Goal: Task Accomplishment & Management: Complete application form

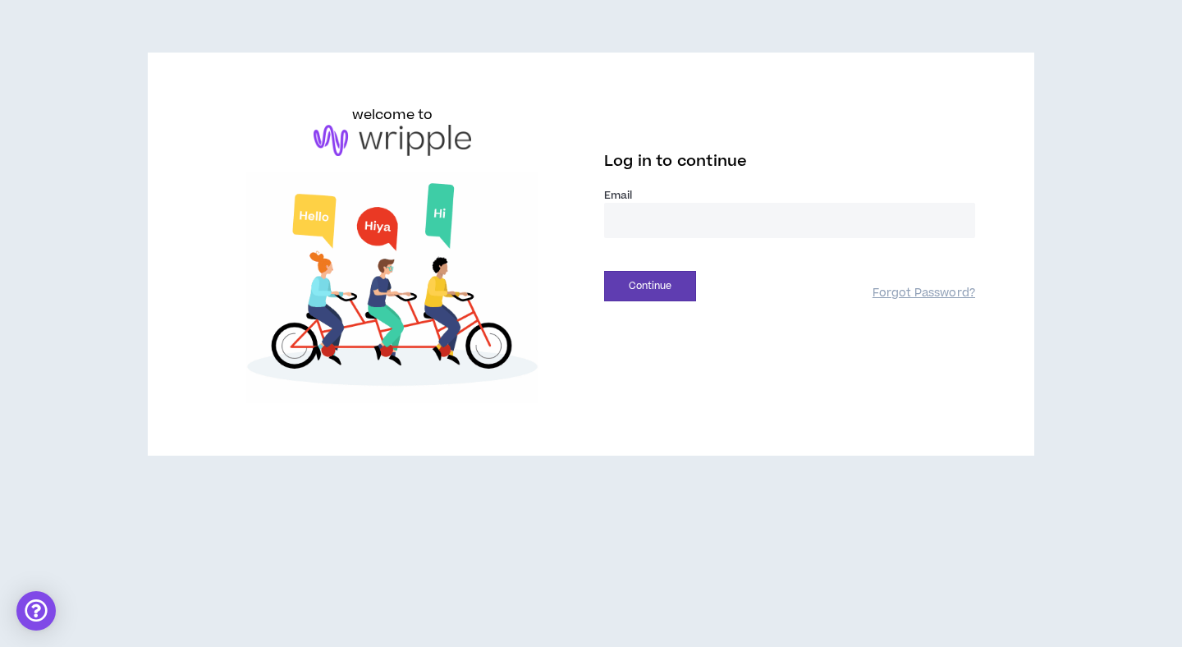
click at [673, 226] on input "email" at bounding box center [789, 220] width 371 height 35
type input "**********"
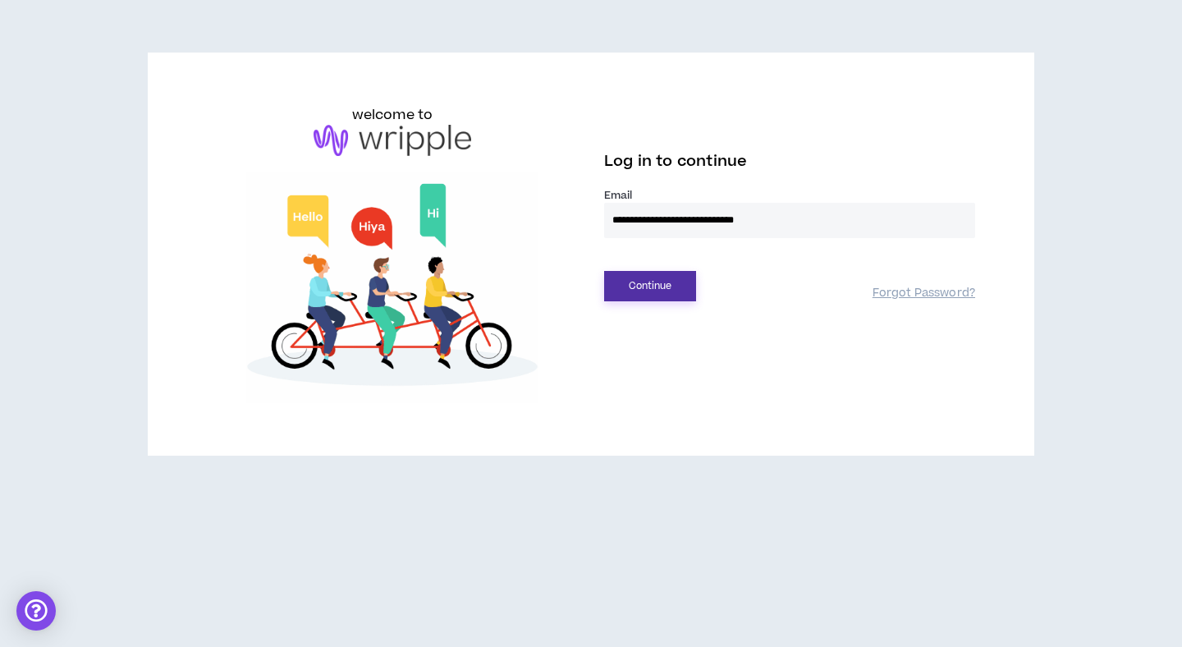
click at [664, 290] on button "Continue" at bounding box center [650, 286] width 92 height 30
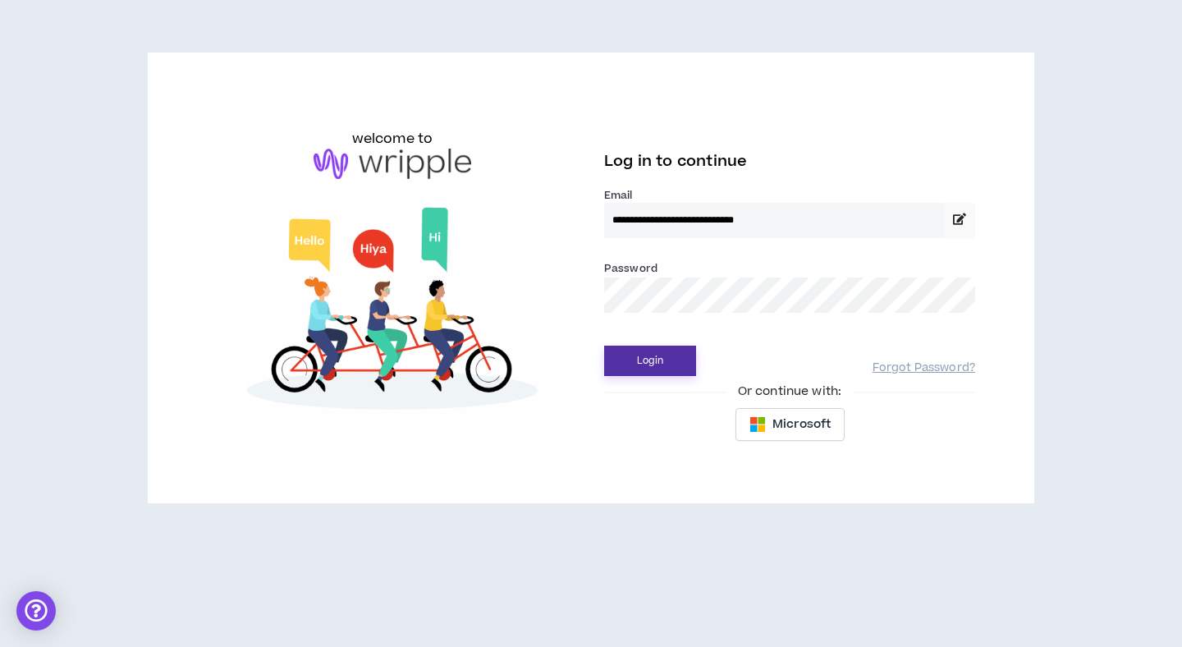
click at [657, 355] on button "Login" at bounding box center [650, 361] width 92 height 30
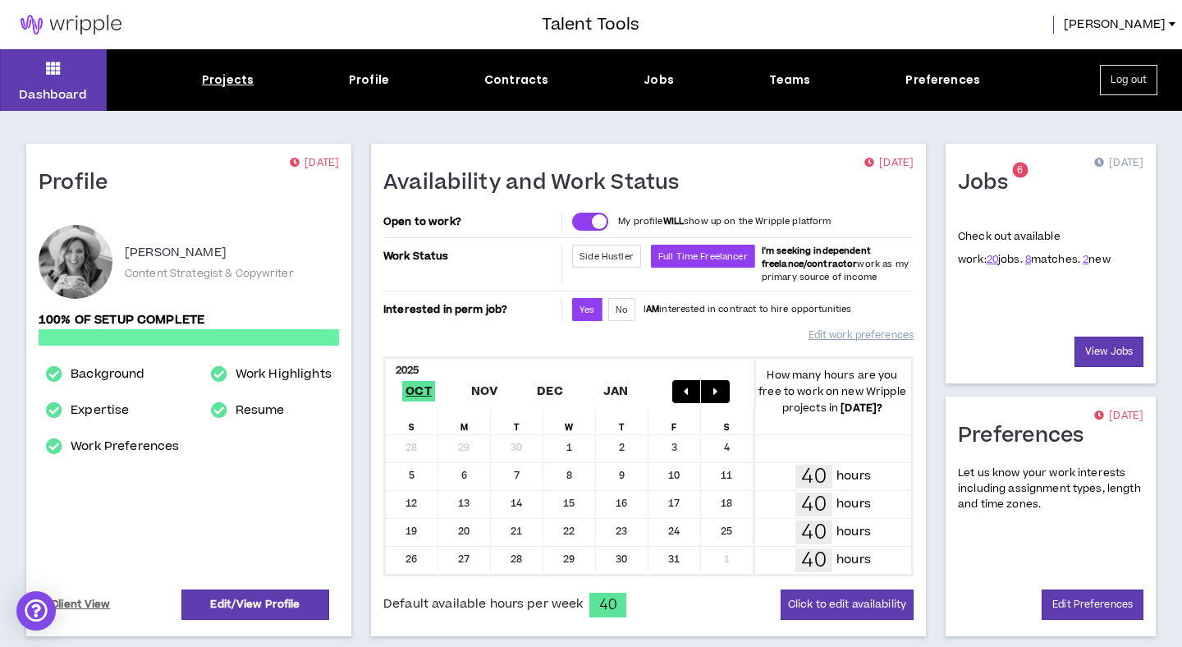
click at [215, 85] on div "Projects" at bounding box center [228, 79] width 52 height 17
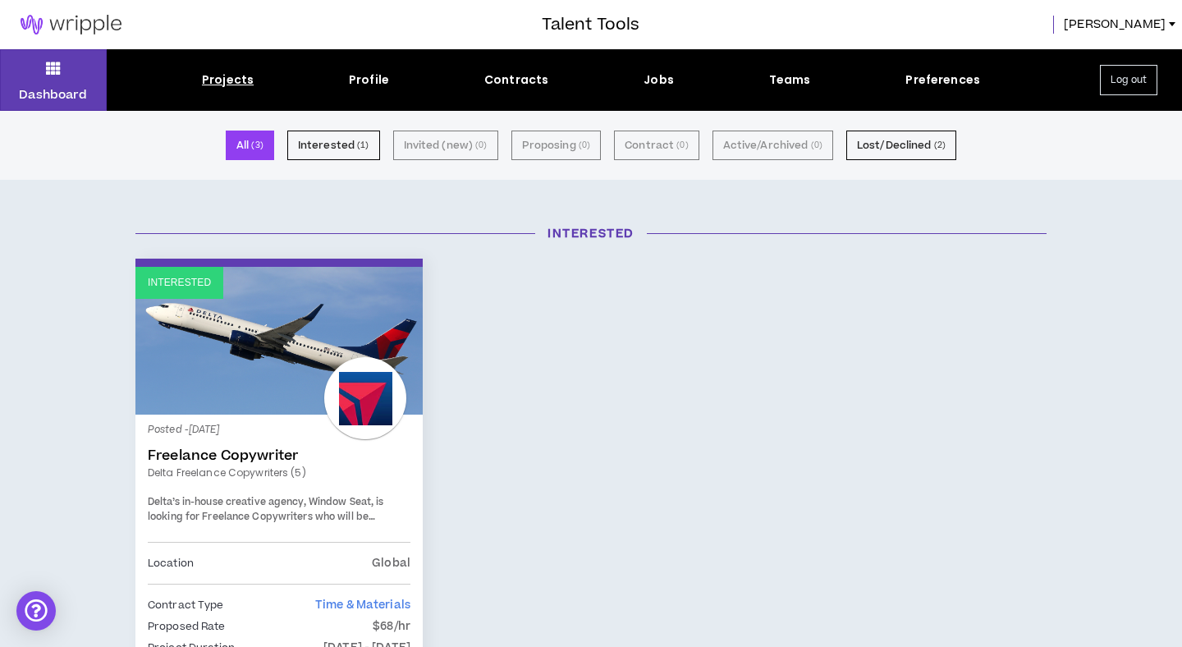
click at [641, 79] on div "Projects Profile Contracts Jobs Teams Preferences" at bounding box center [591, 79] width 969 height 17
click at [654, 80] on div "Jobs" at bounding box center [659, 79] width 30 height 17
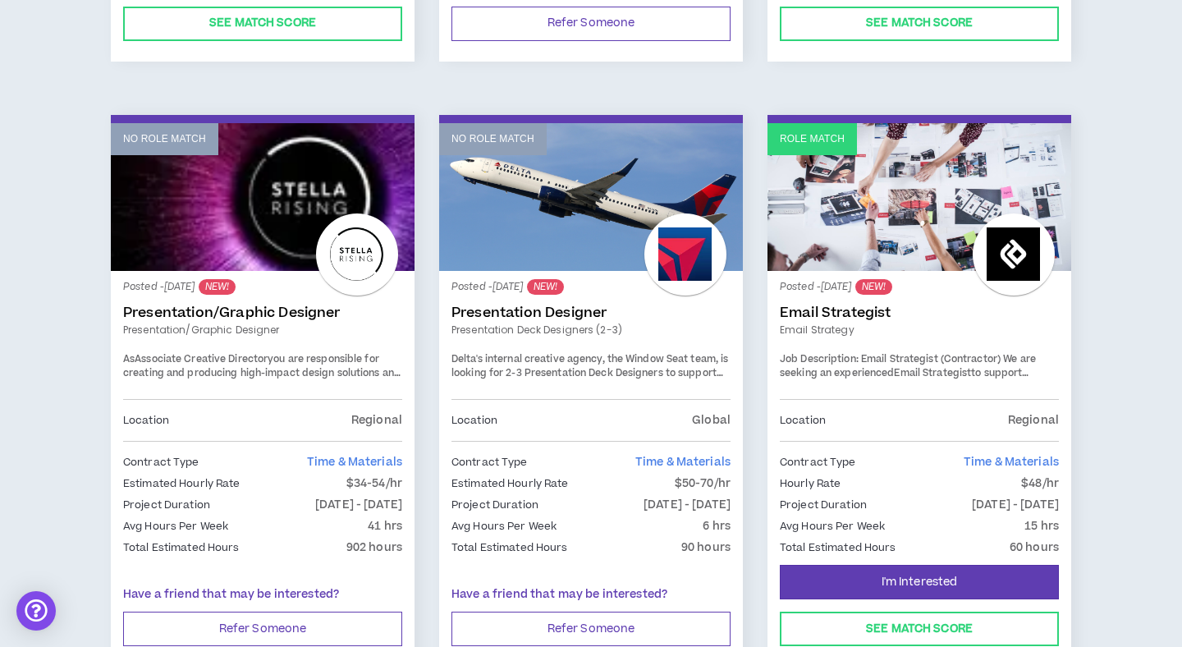
scroll to position [1451, 0]
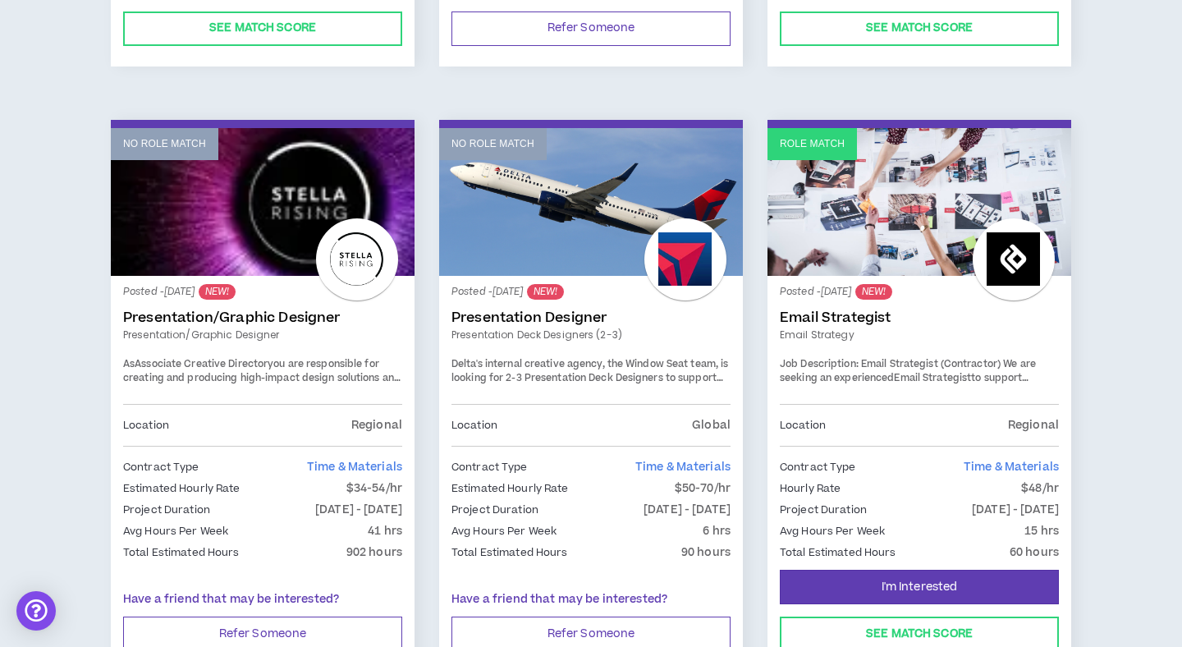
click at [997, 149] on link "Role Match" at bounding box center [920, 202] width 304 height 148
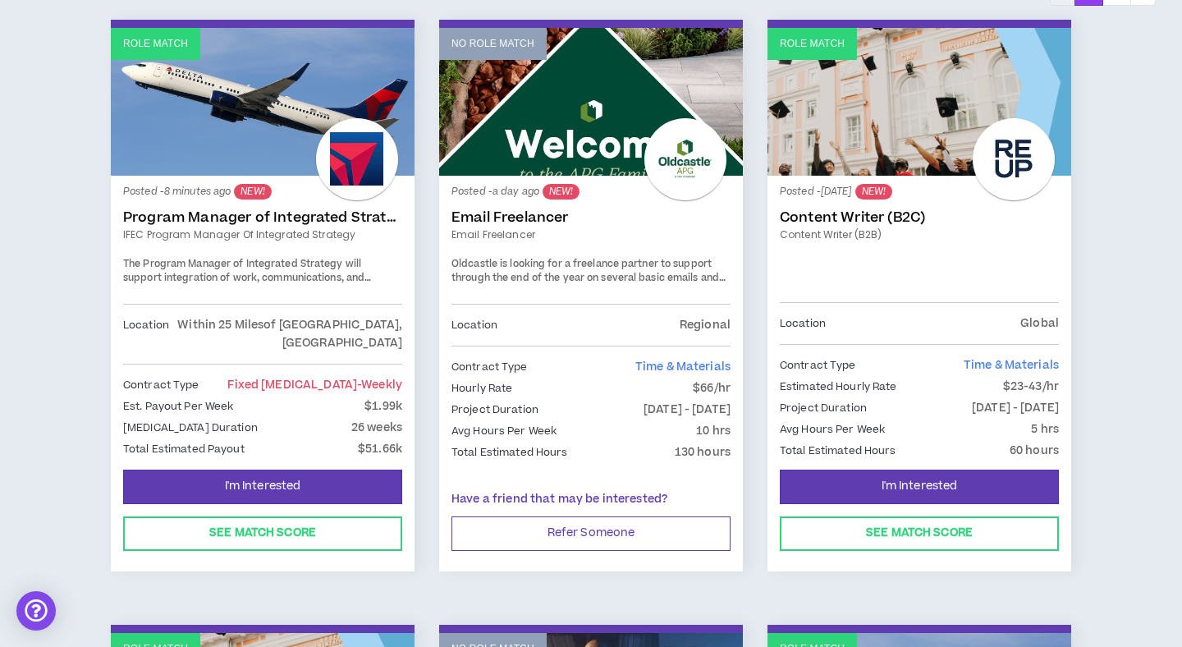
scroll to position [240, 0]
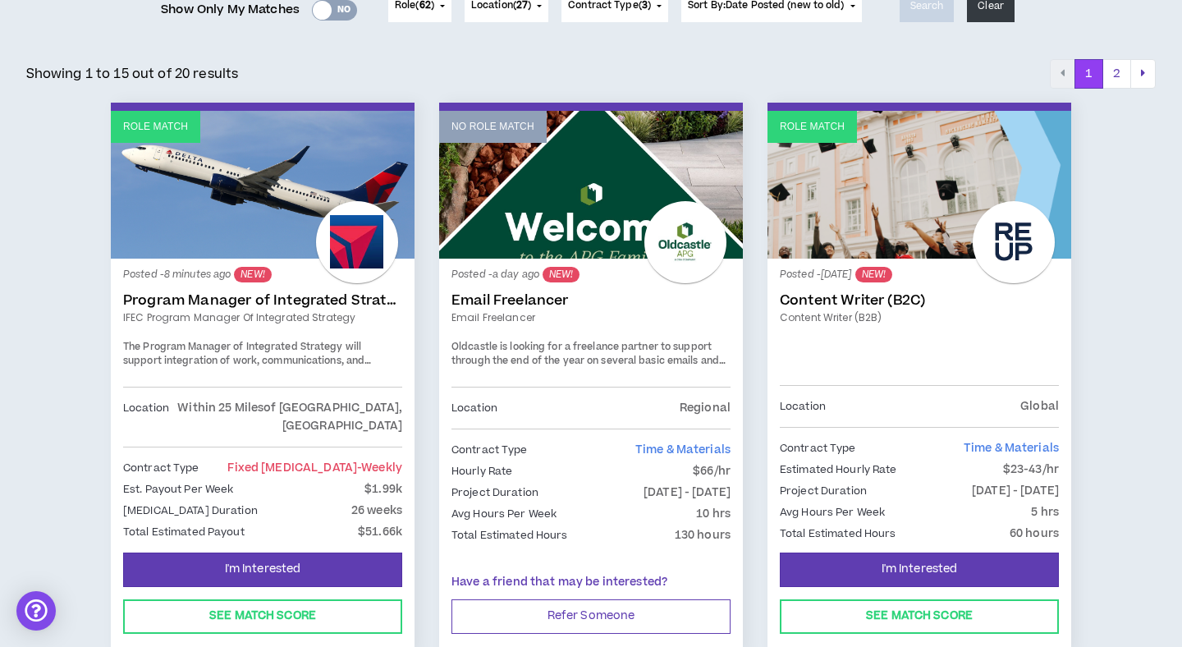
click at [323, 206] on link "Role Match" at bounding box center [263, 185] width 304 height 148
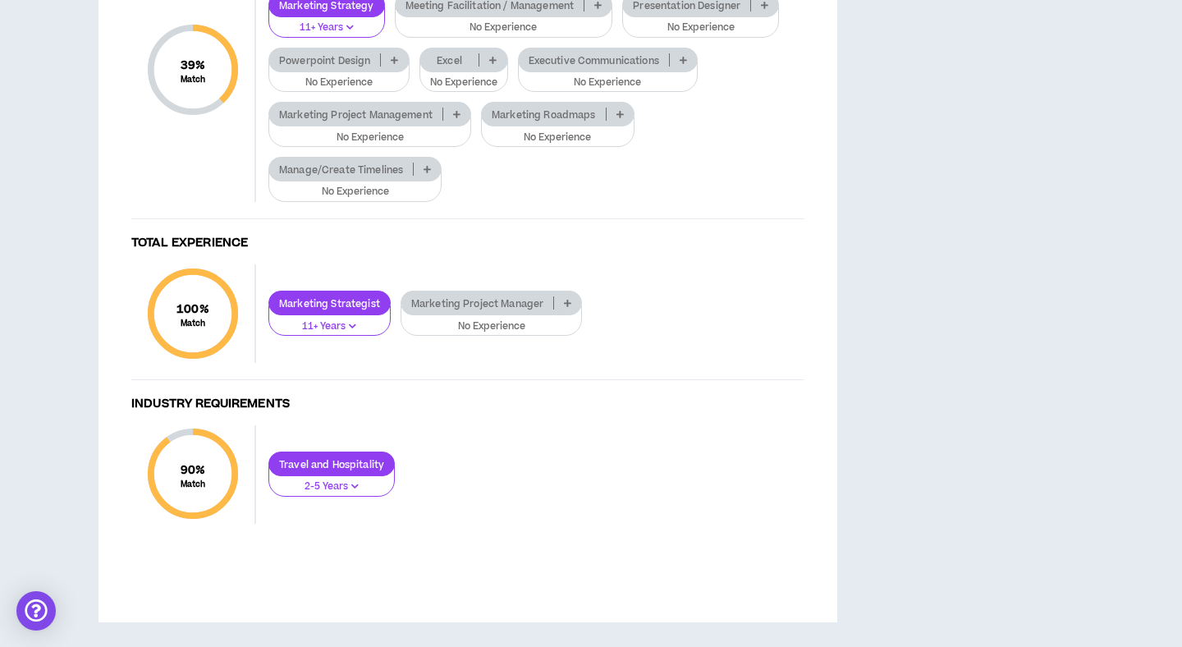
scroll to position [1351, 0]
click at [456, 121] on p at bounding box center [456, 114] width 27 height 13
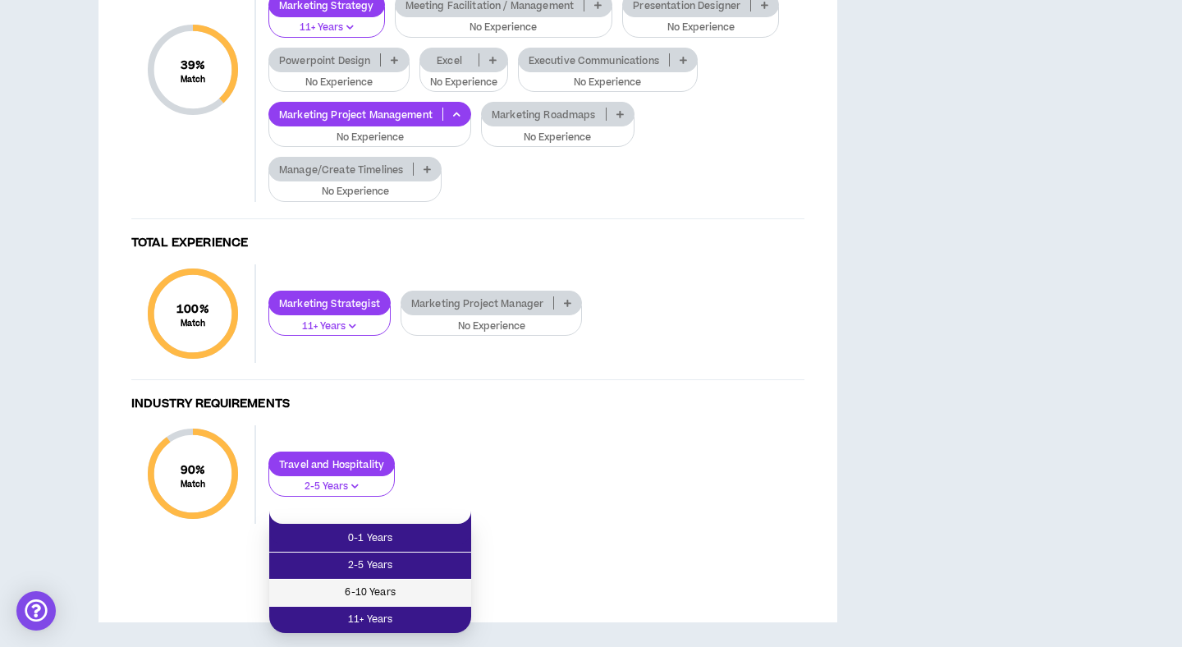
click at [419, 584] on span "6-10 Years" at bounding box center [370, 593] width 182 height 18
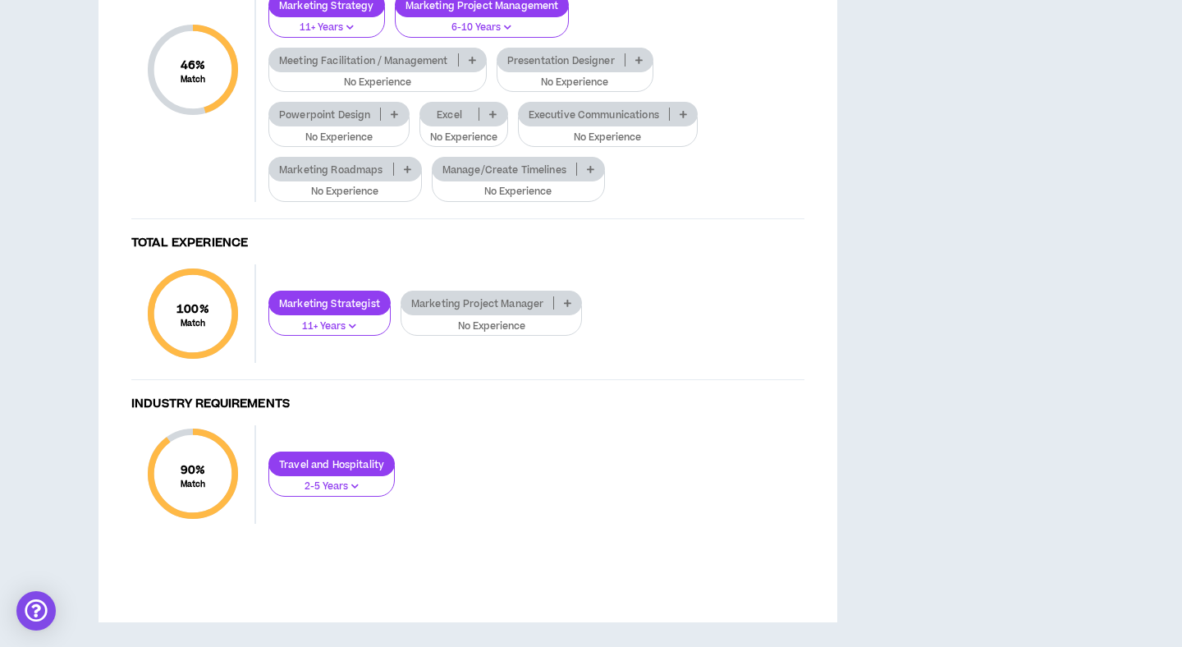
click at [488, 121] on p at bounding box center [492, 114] width 27 height 13
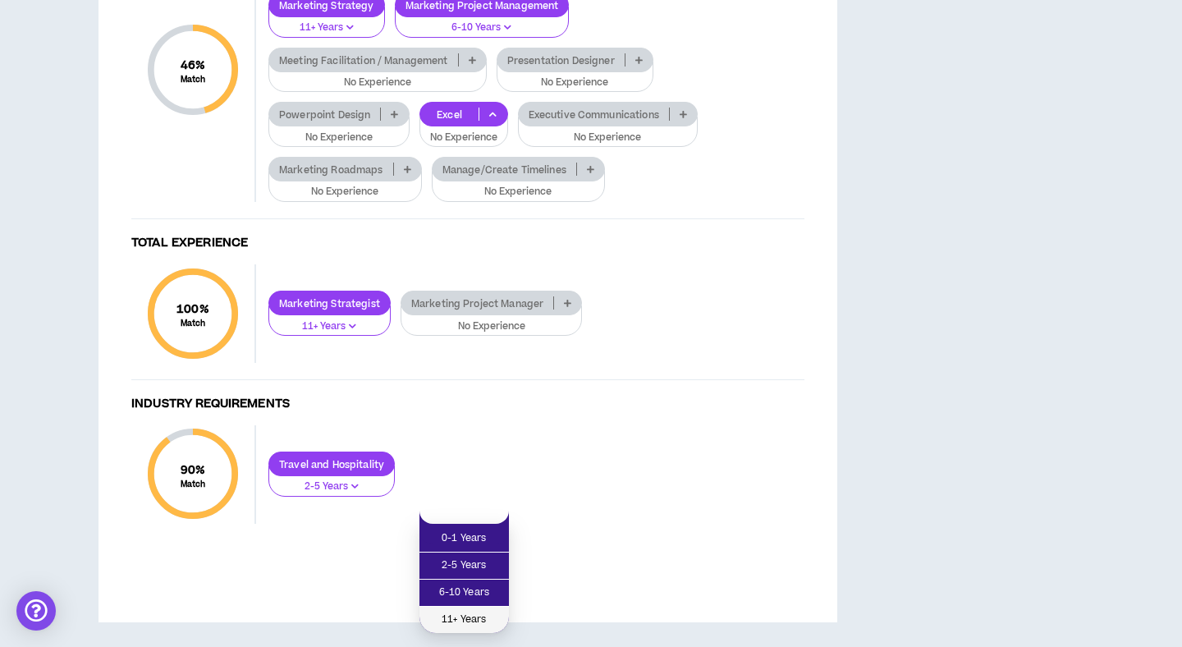
click at [466, 611] on span "11+ Years" at bounding box center [464, 620] width 70 height 18
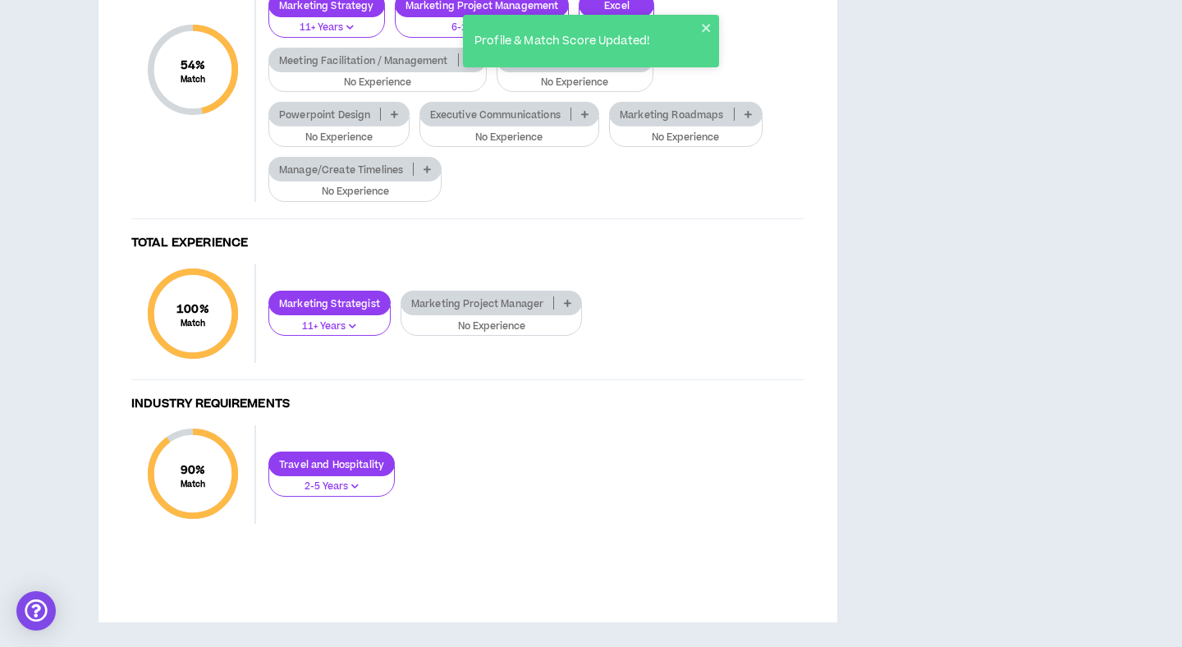
click at [392, 118] on icon at bounding box center [394, 114] width 7 height 8
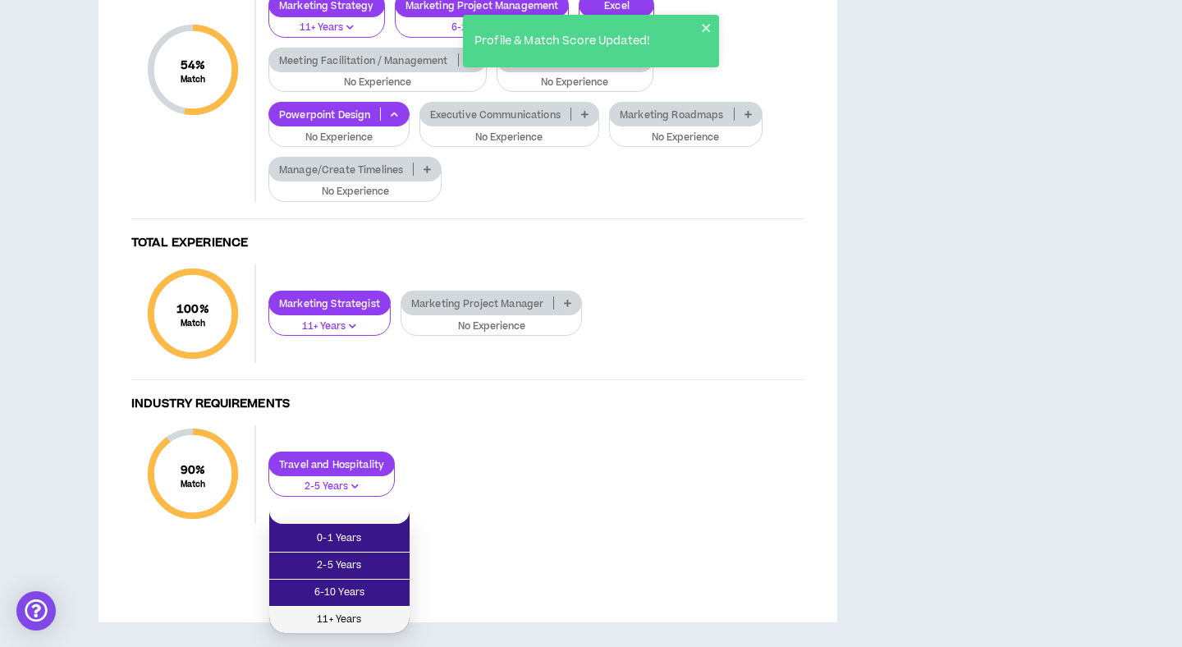
click at [368, 611] on span "11+ Years" at bounding box center [339, 620] width 121 height 18
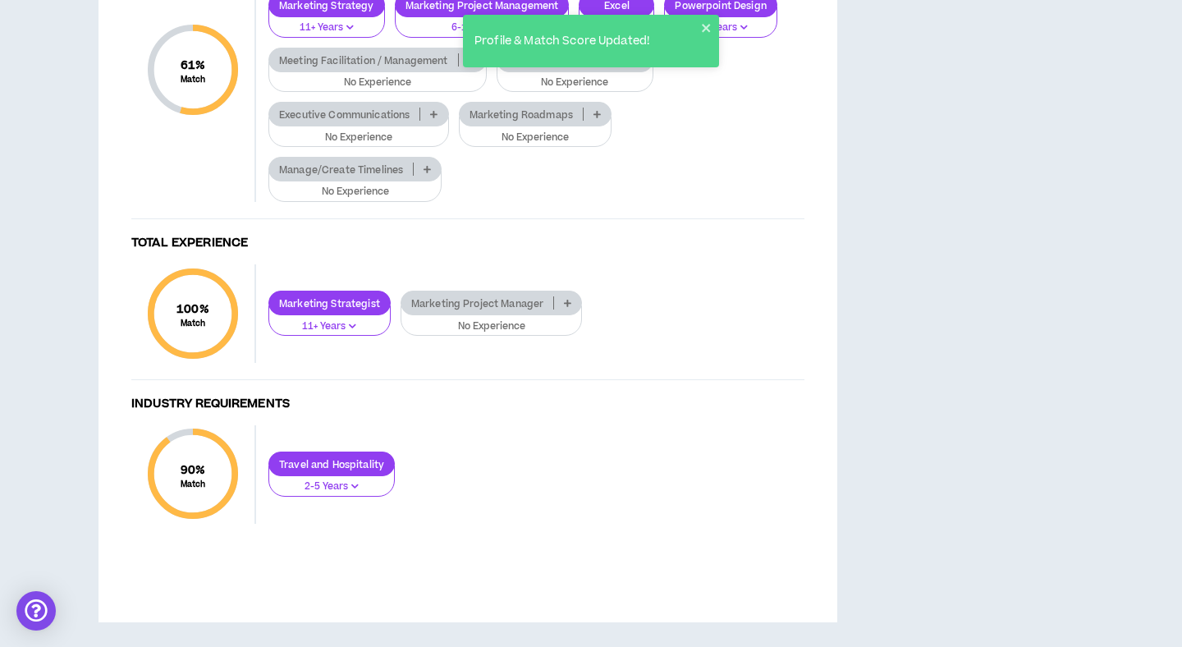
click at [434, 118] on icon at bounding box center [433, 114] width 7 height 8
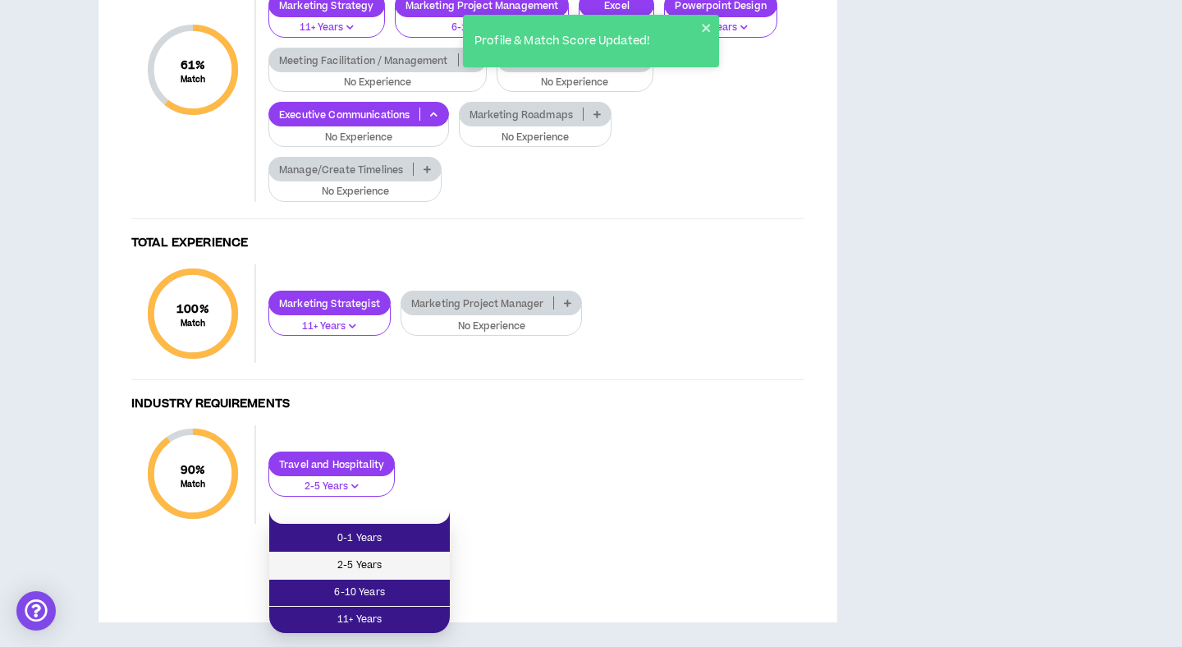
click at [411, 557] on span "2-5 Years" at bounding box center [359, 566] width 161 height 18
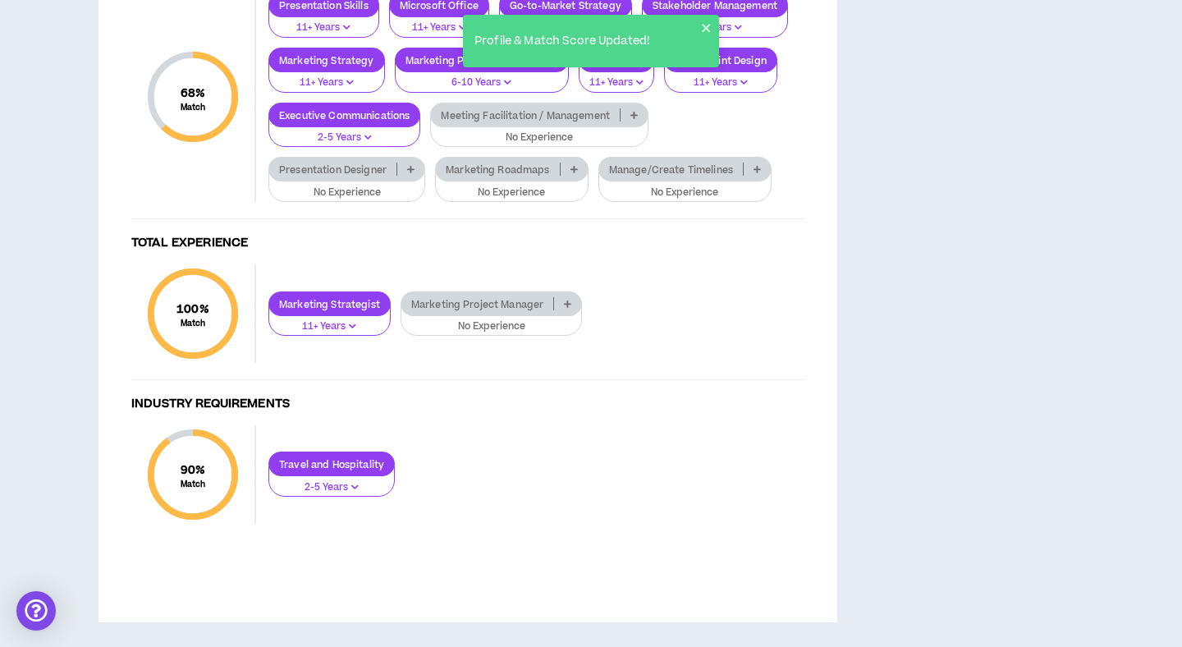
click at [411, 173] on icon at bounding box center [410, 169] width 7 height 8
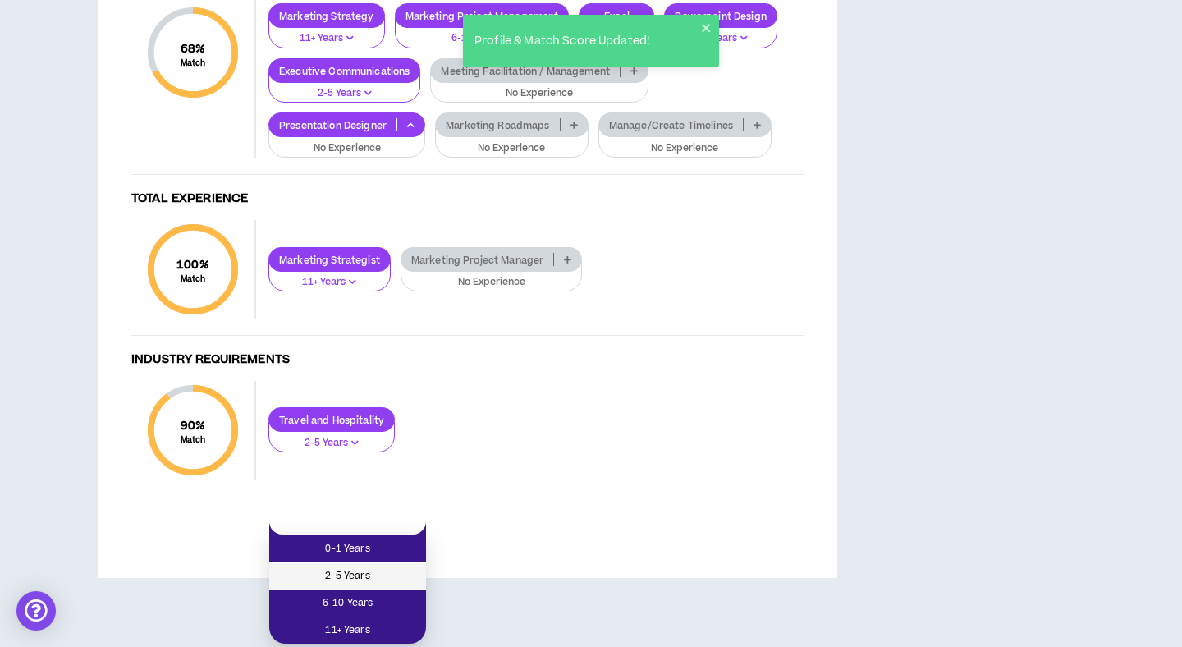
click at [391, 567] on span "2-5 Years" at bounding box center [347, 576] width 137 height 18
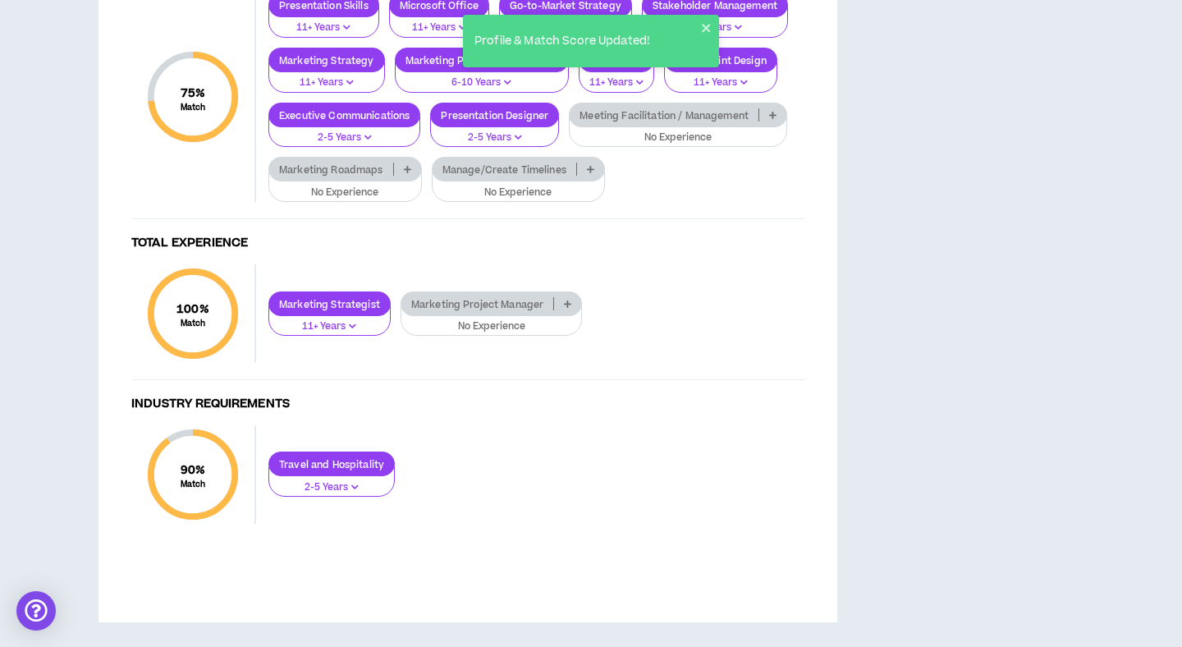
click at [525, 145] on p "2-5 Years" at bounding box center [495, 138] width 108 height 15
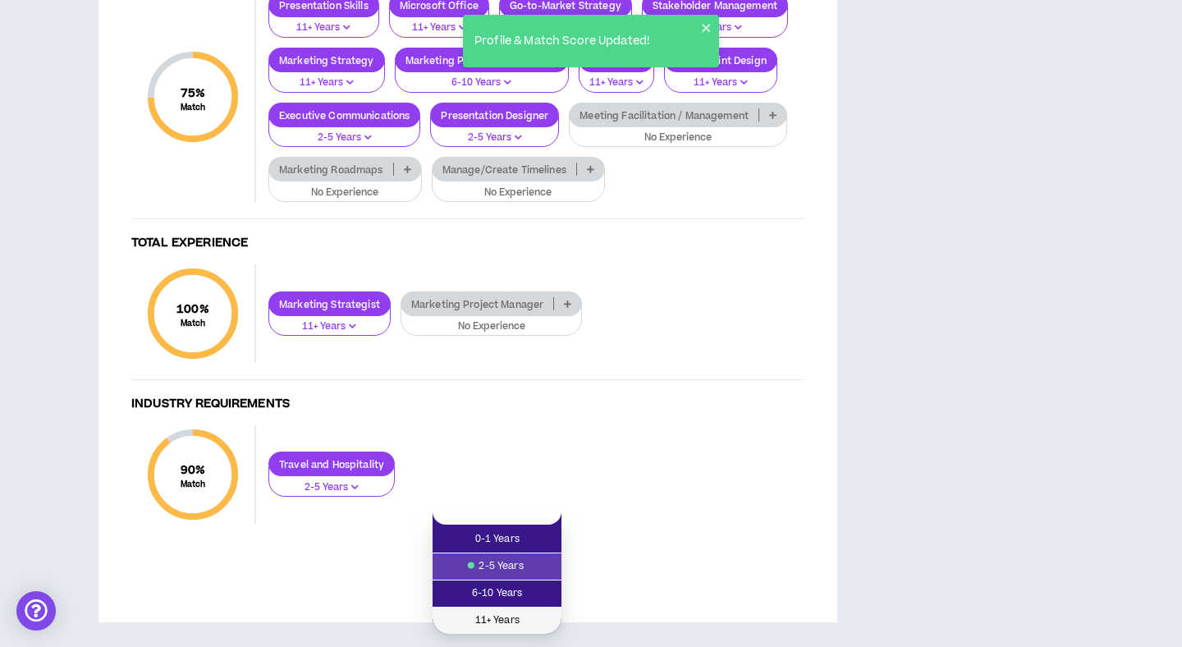
click at [507, 612] on span "11+ Years" at bounding box center [497, 621] width 109 height 18
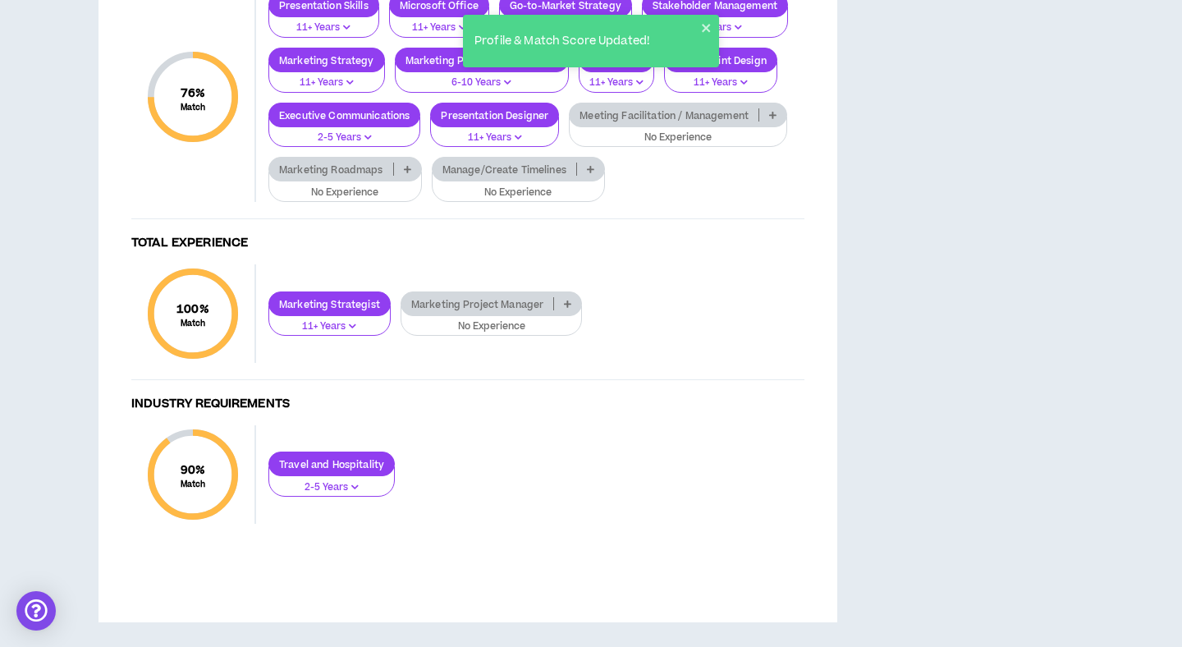
click at [406, 176] on p at bounding box center [407, 169] width 27 height 13
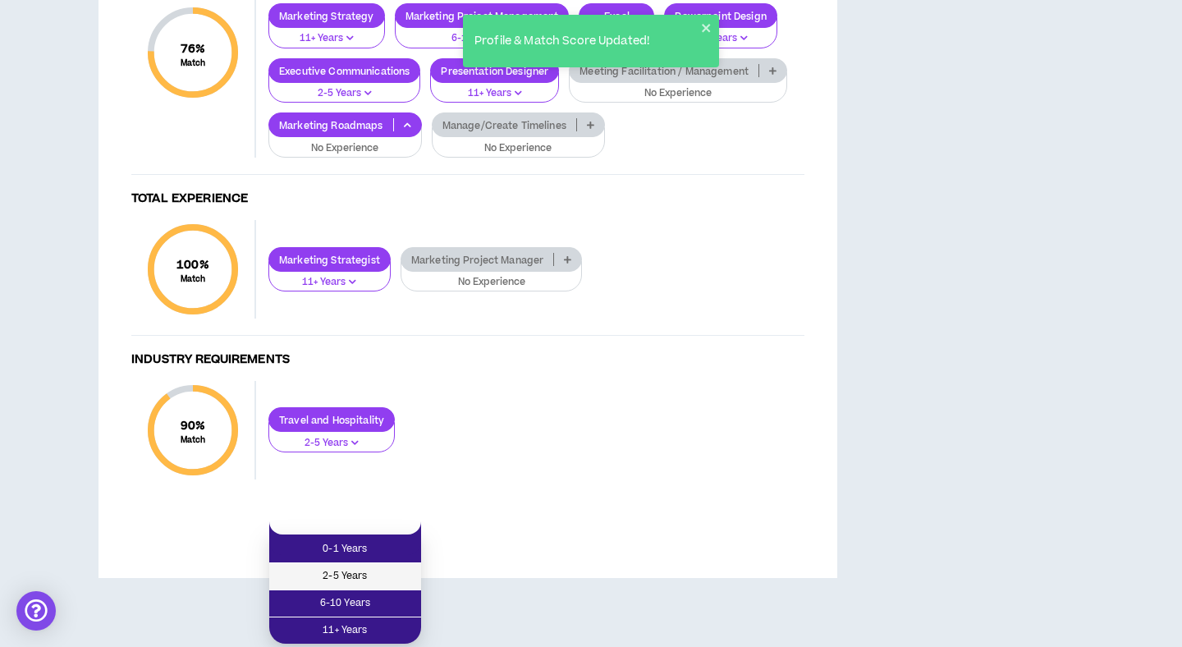
click at [394, 563] on li "2-5 Years" at bounding box center [345, 576] width 152 height 27
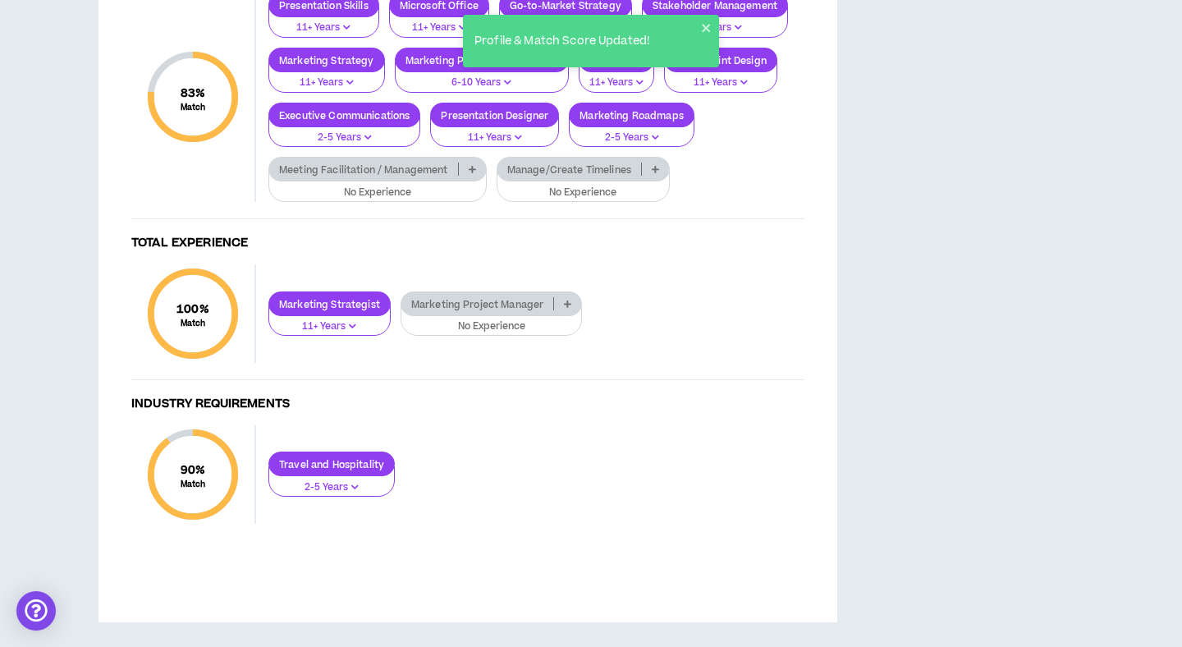
click at [657, 173] on icon at bounding box center [655, 169] width 7 height 8
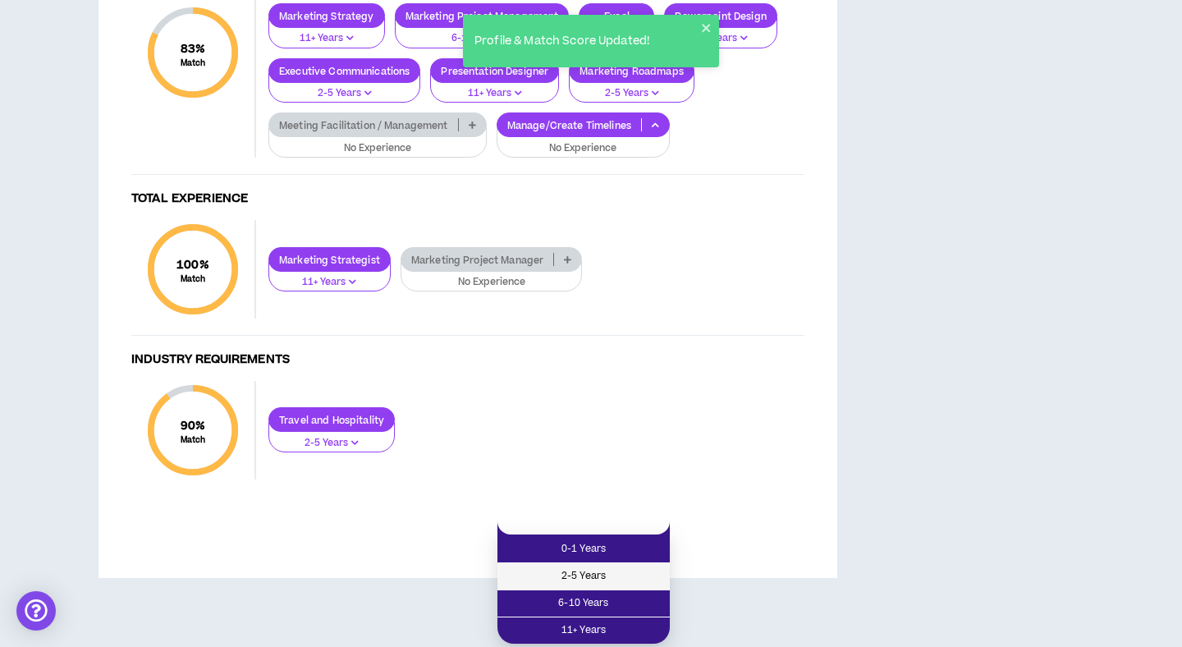
click at [632, 567] on span "2-5 Years" at bounding box center [583, 576] width 153 height 18
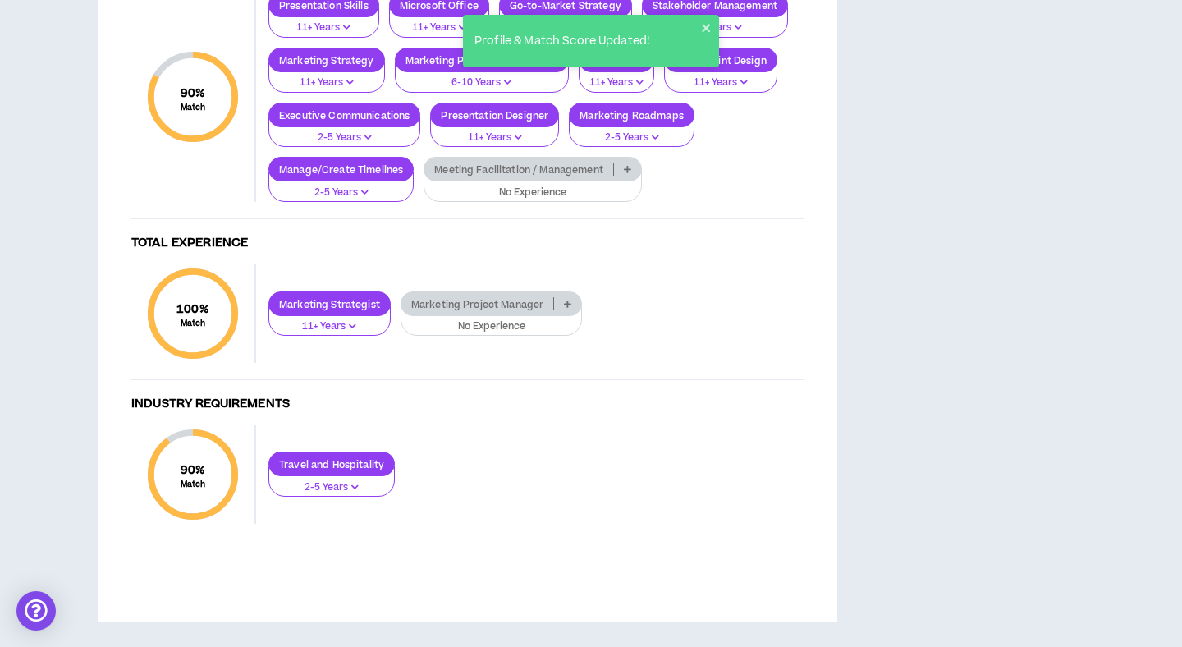
click at [629, 173] on icon at bounding box center [627, 169] width 7 height 8
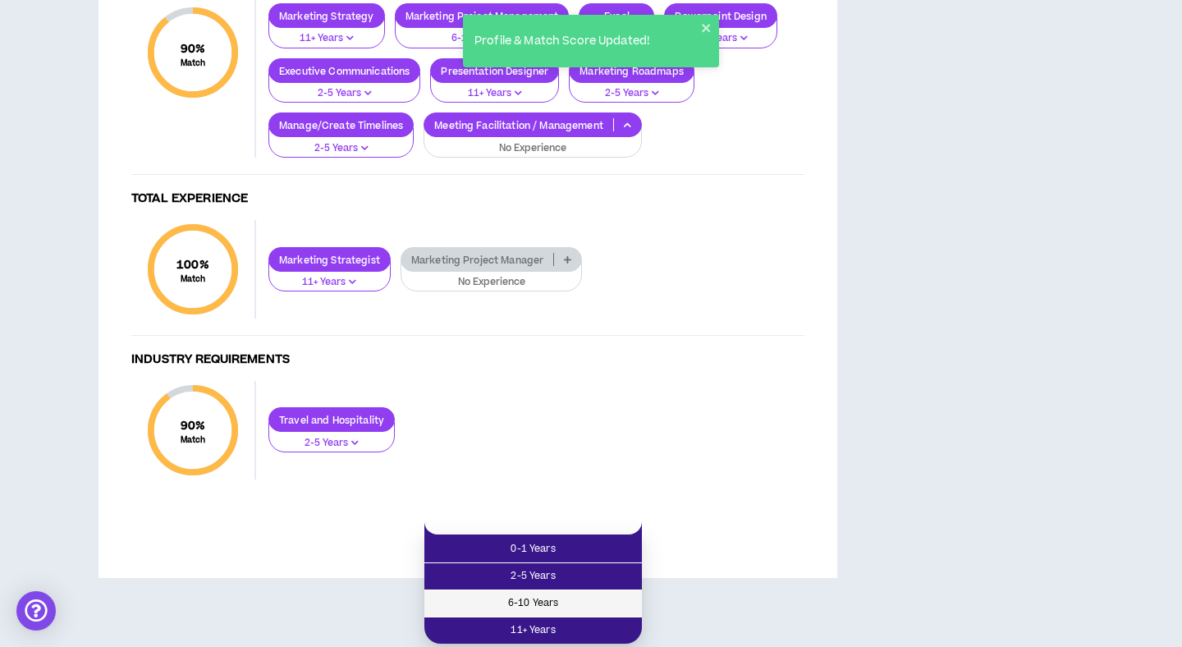
click at [602, 594] on span "6-10 Years" at bounding box center [533, 603] width 198 height 18
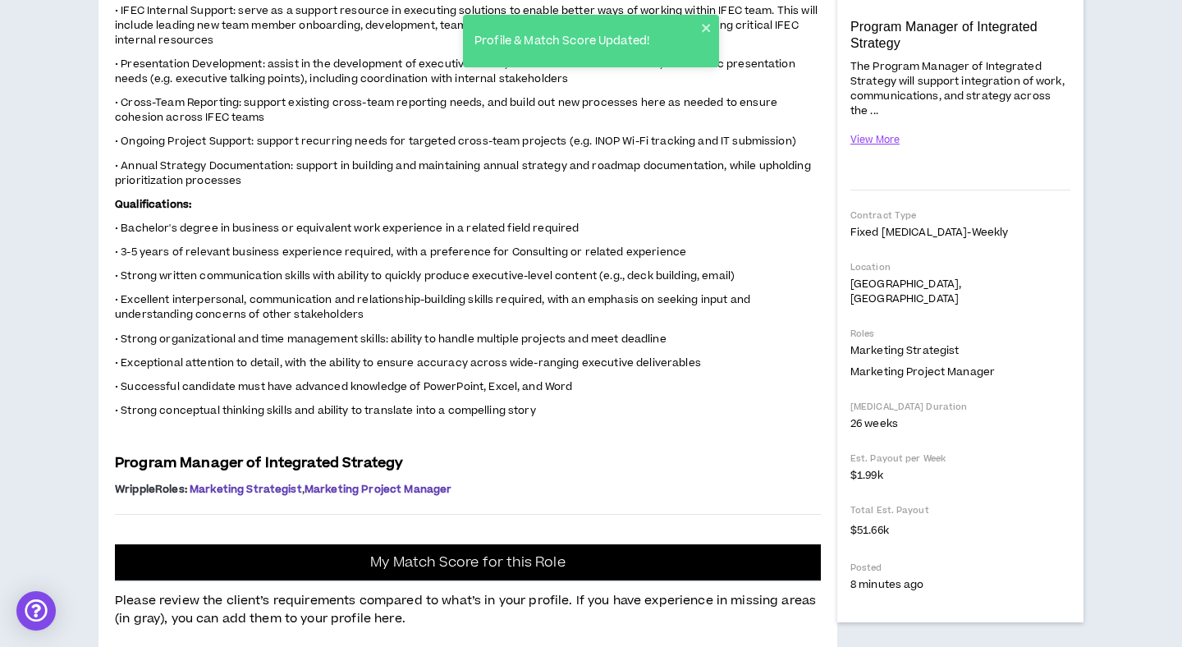
scroll to position [53, 0]
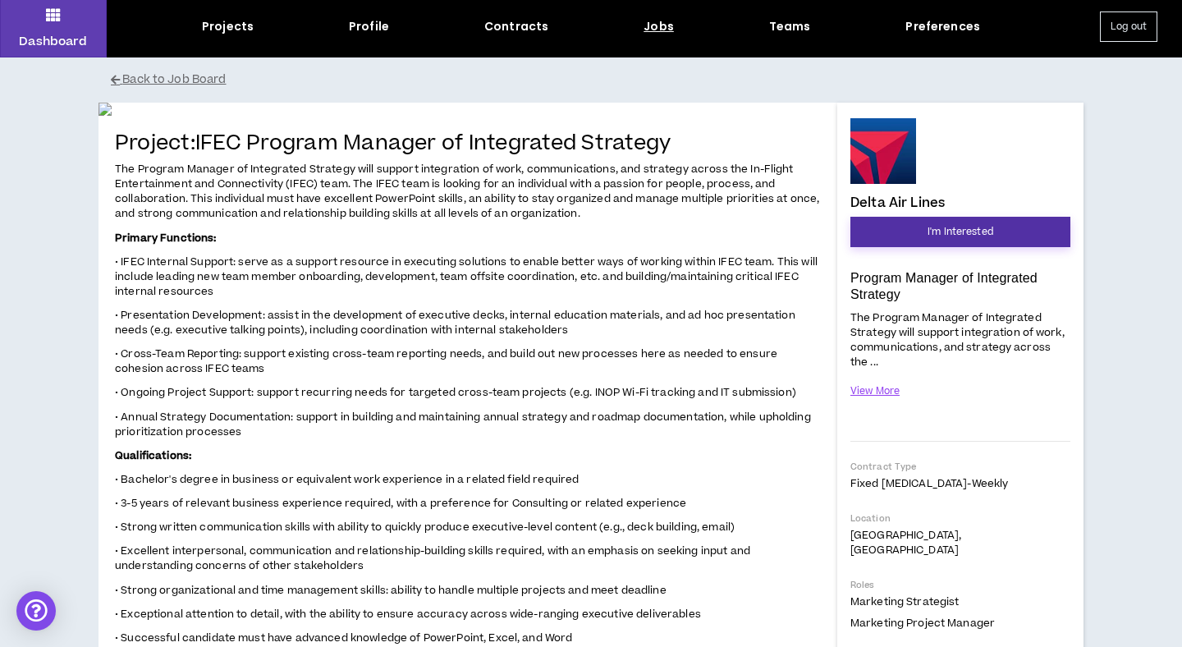
click at [996, 240] on button "I'm Interested" at bounding box center [961, 232] width 220 height 30
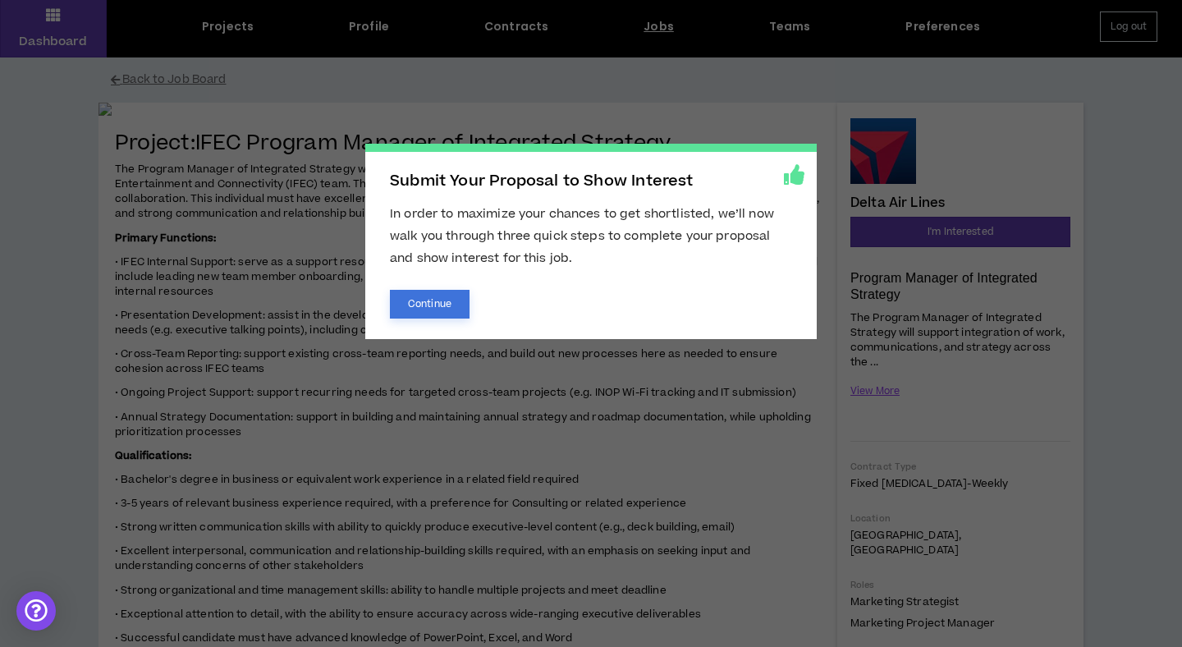
click at [413, 310] on button "Continue" at bounding box center [430, 304] width 80 height 29
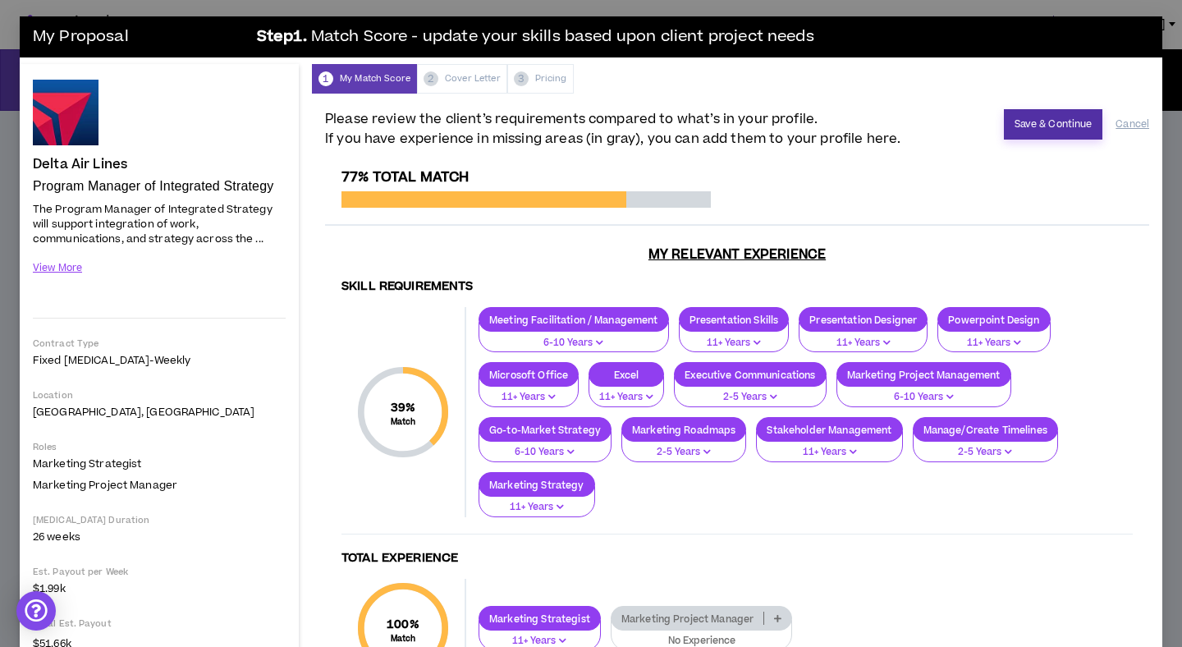
click at [1050, 126] on button "Save & Continue" at bounding box center [1053, 124] width 99 height 30
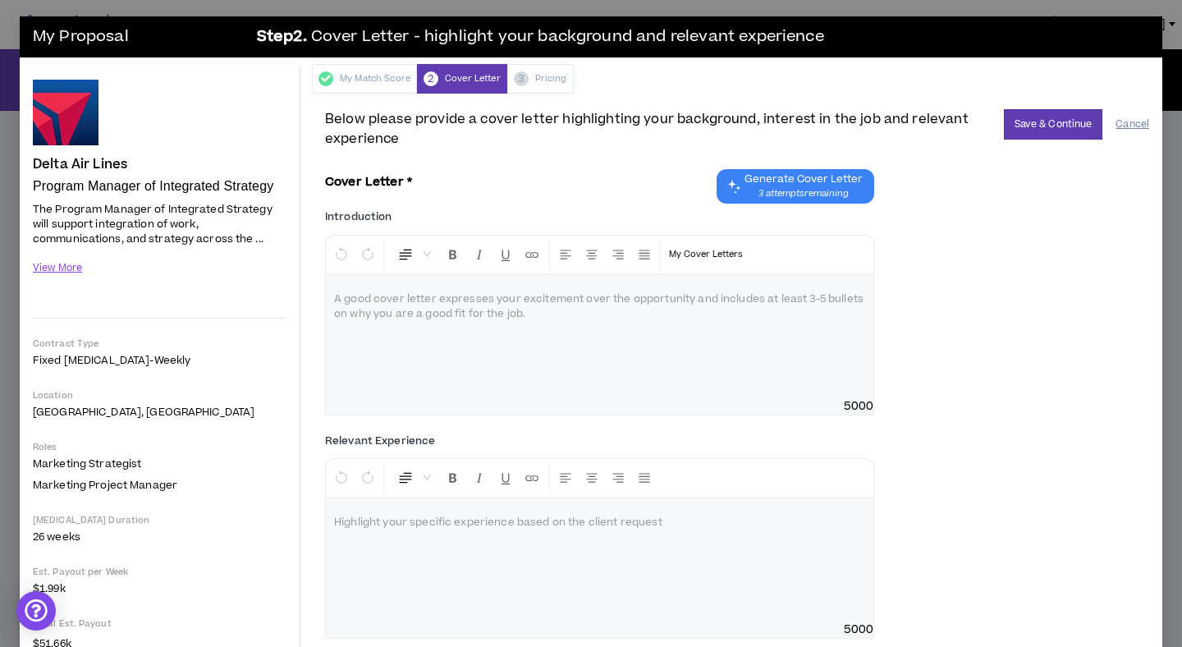
click at [1144, 124] on button "Cancel" at bounding box center [1133, 124] width 34 height 29
